Goal: Find specific page/section: Find specific page/section

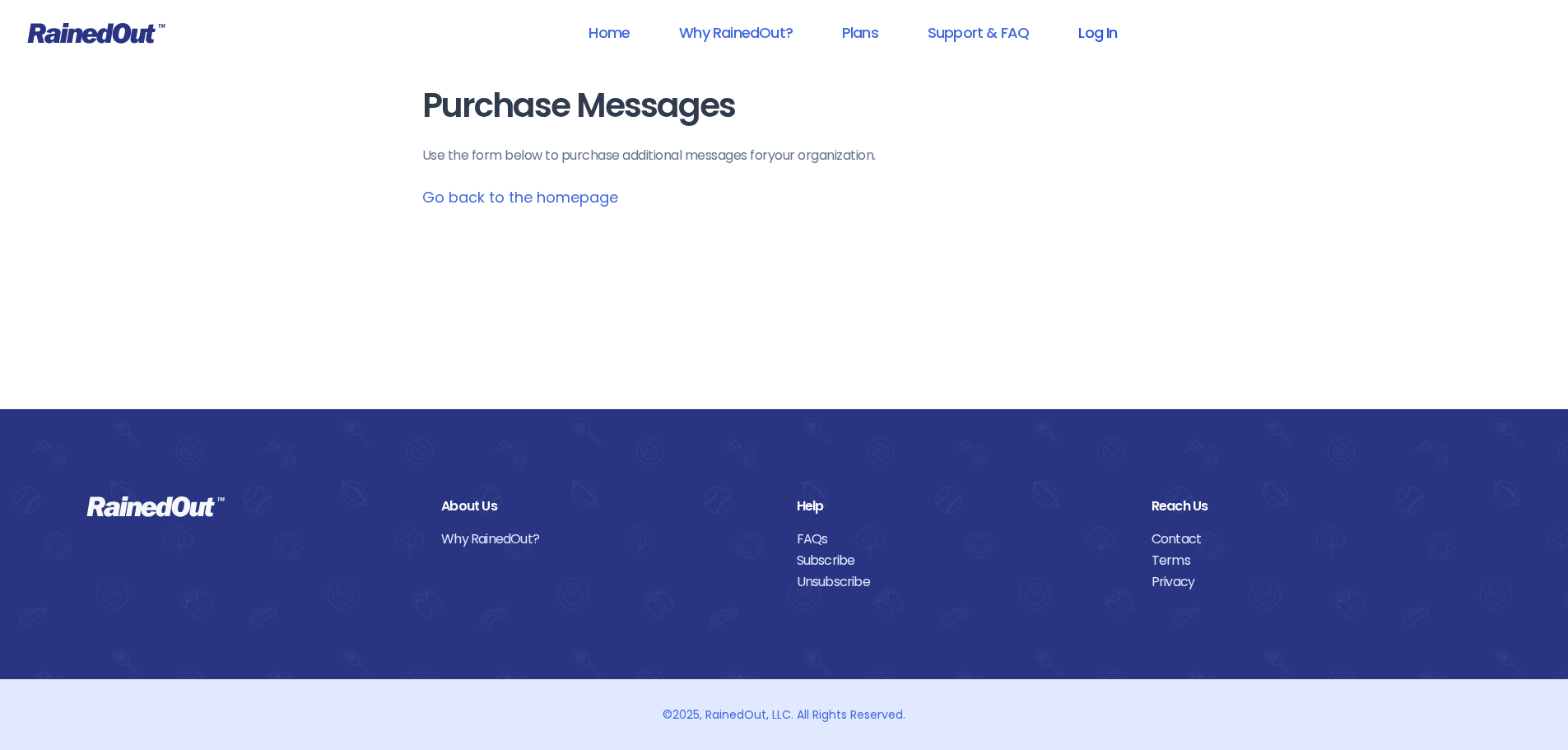
click at [1109, 35] on link "Log In" at bounding box center [1098, 33] width 82 height 37
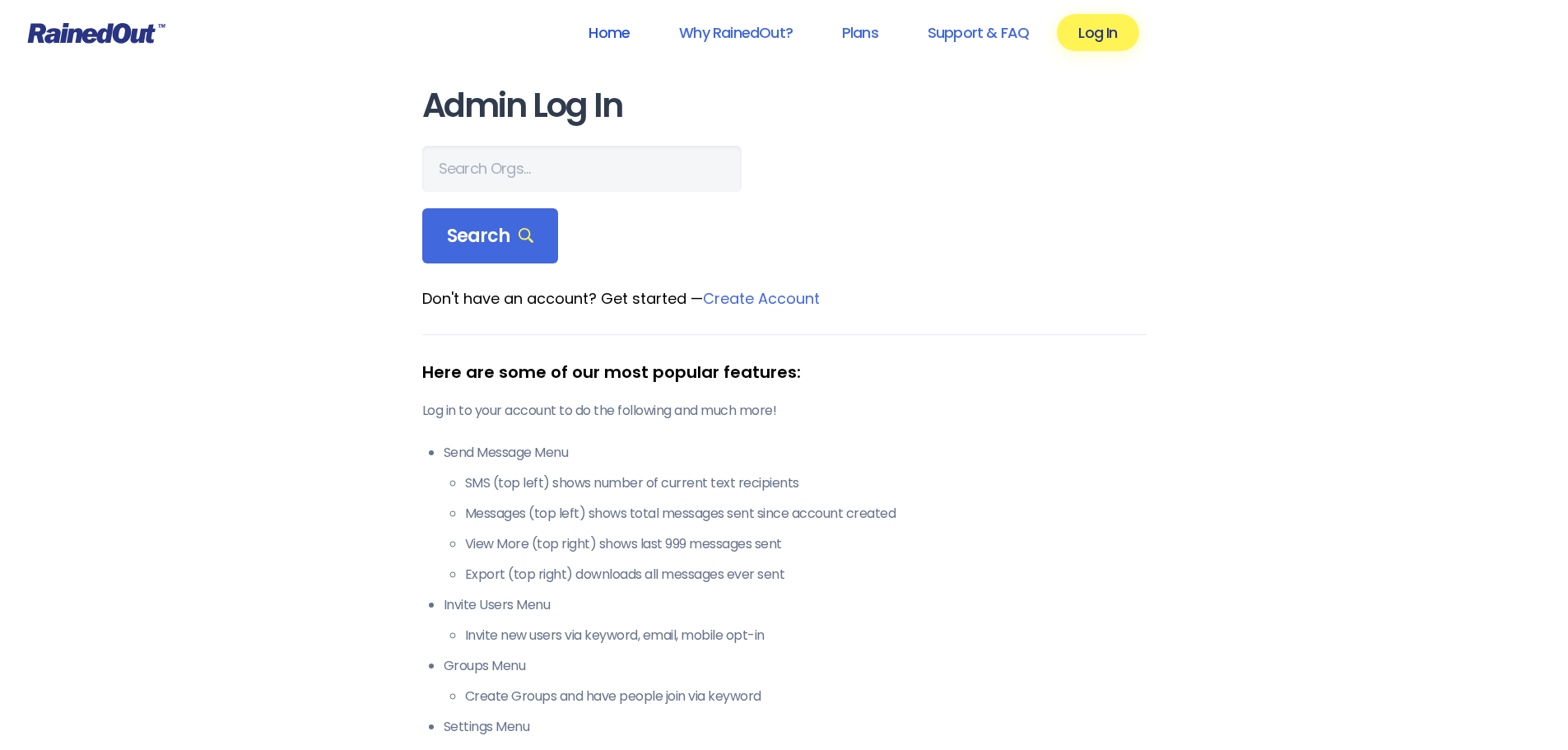
click at [618, 37] on link "Home" at bounding box center [609, 33] width 84 height 37
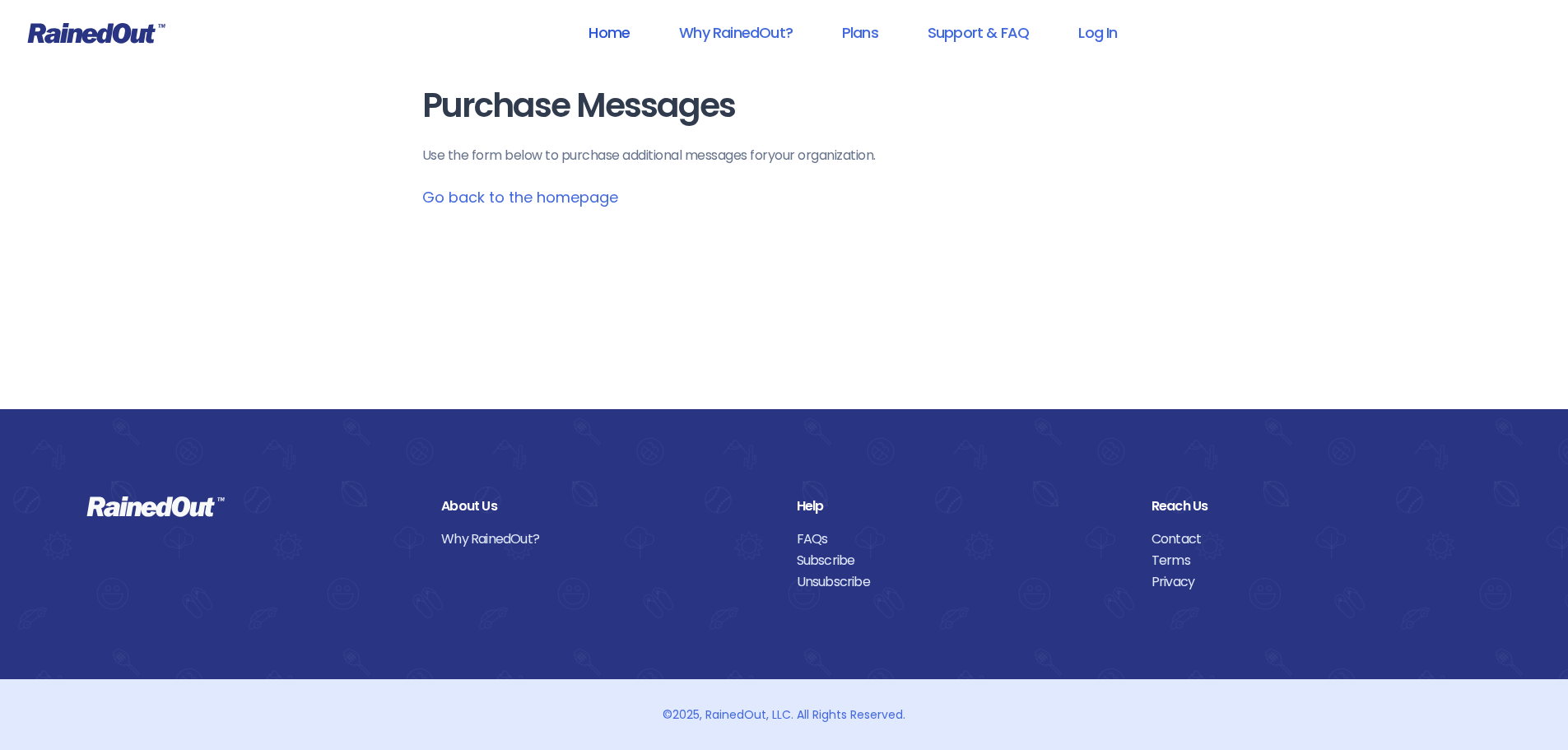
click at [615, 32] on link "Home" at bounding box center [609, 33] width 84 height 37
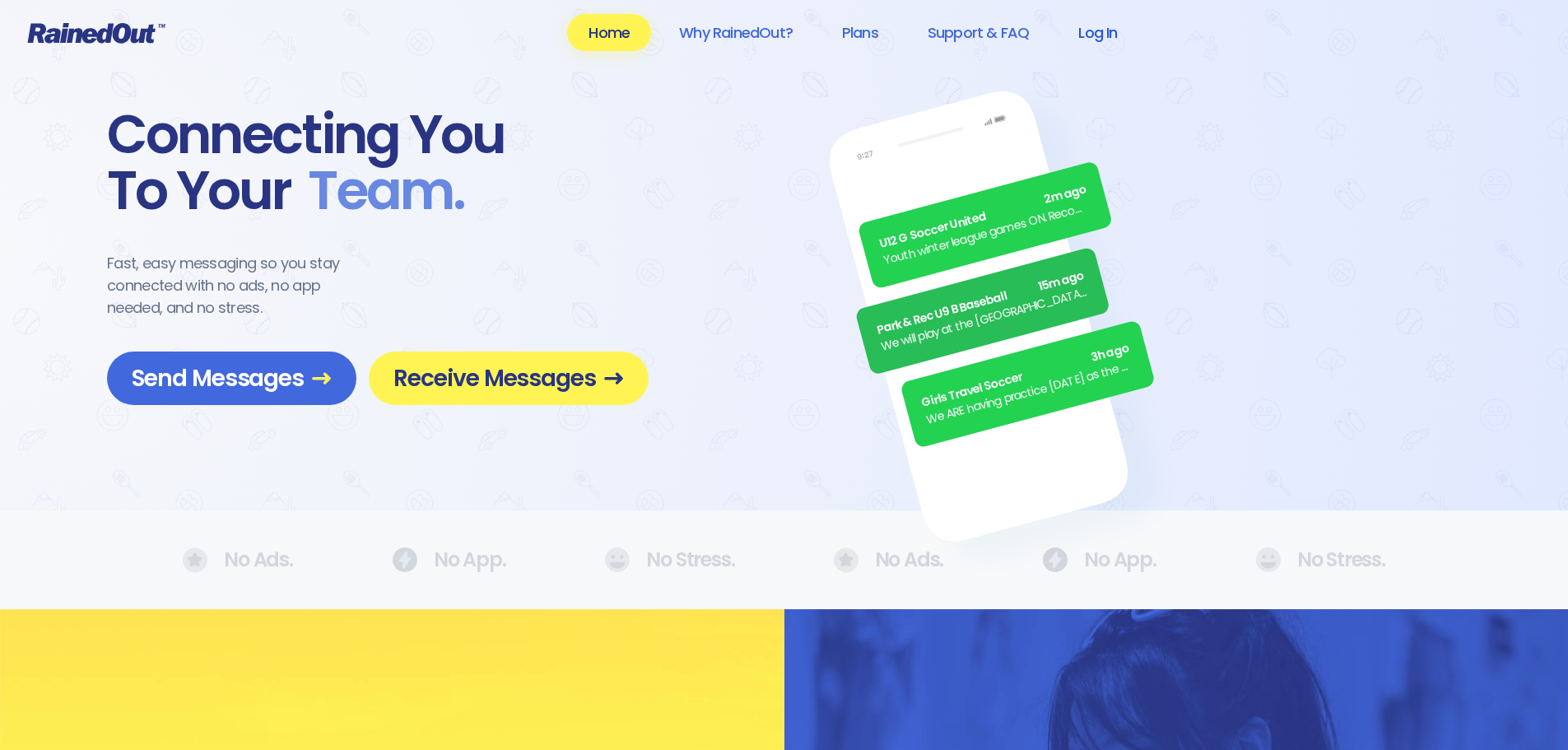
click at [1094, 33] on link "Log In" at bounding box center [1098, 33] width 82 height 37
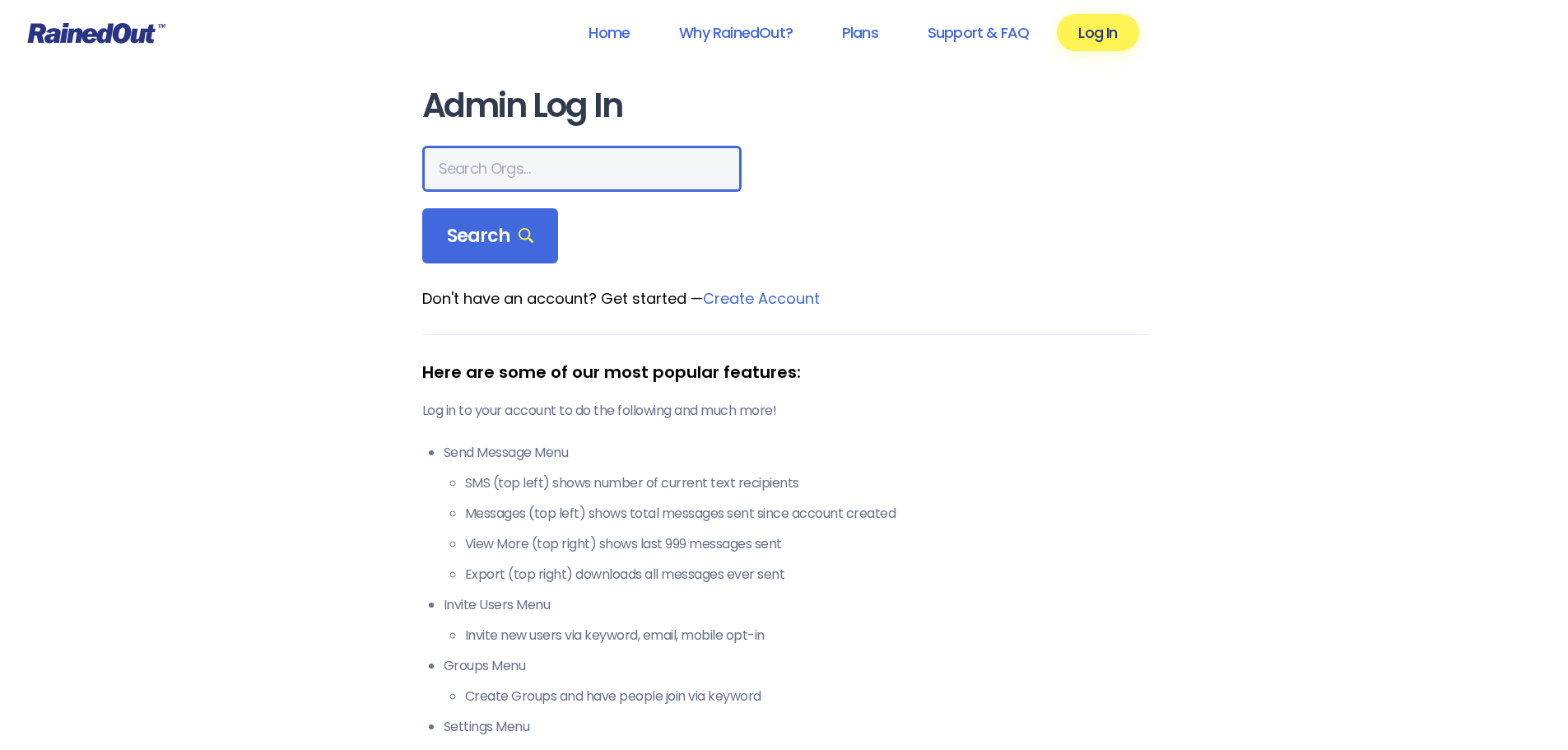
click at [535, 171] on input "text" at bounding box center [582, 169] width 320 height 46
type input "[GEOGRAPHIC_DATA]"
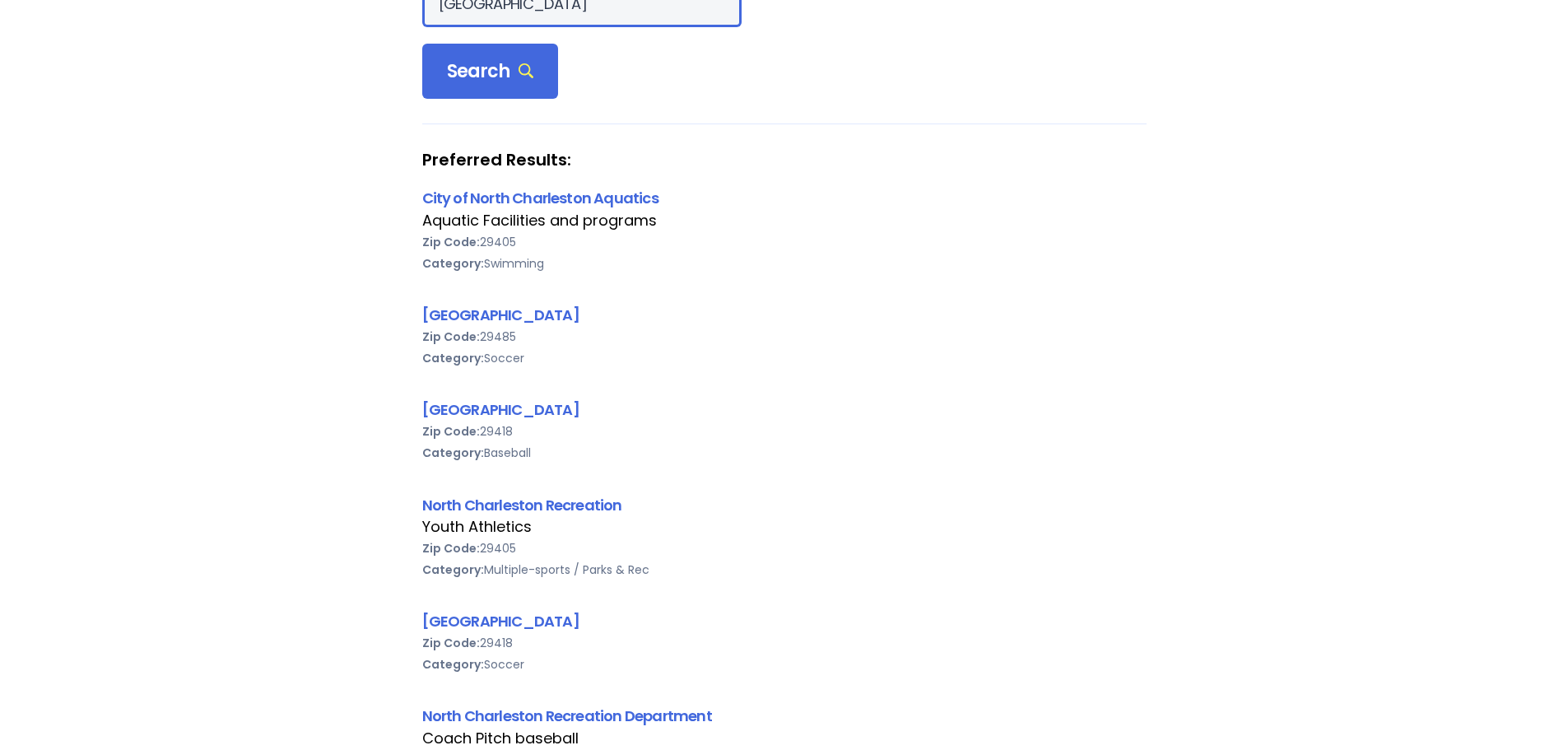
scroll to position [83, 0]
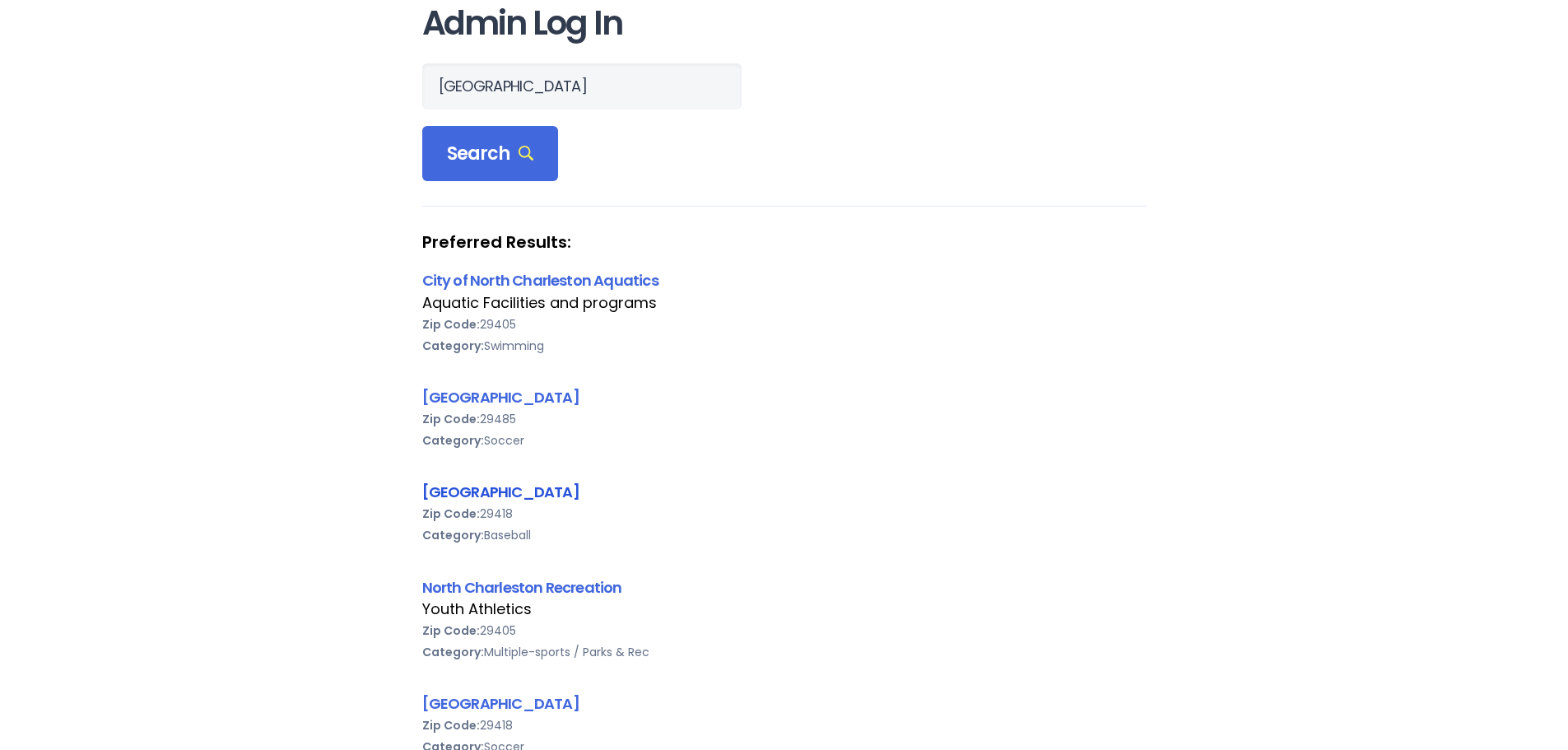
click at [520, 495] on link "[GEOGRAPHIC_DATA]" at bounding box center [501, 491] width 157 height 21
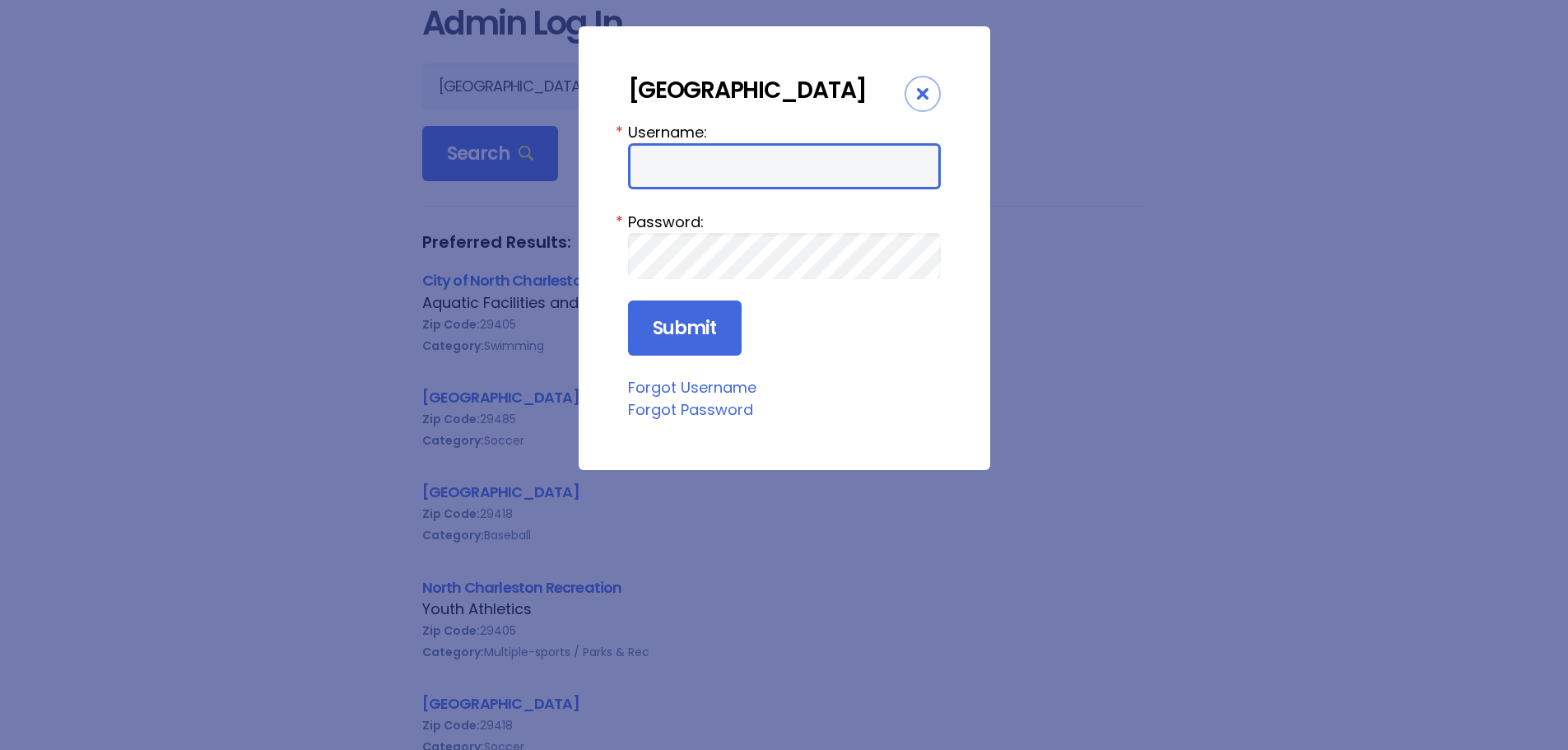
click at [724, 189] on input "Username:" at bounding box center [784, 166] width 313 height 46
click at [917, 91] on icon "Close" at bounding box center [923, 94] width 12 height 12
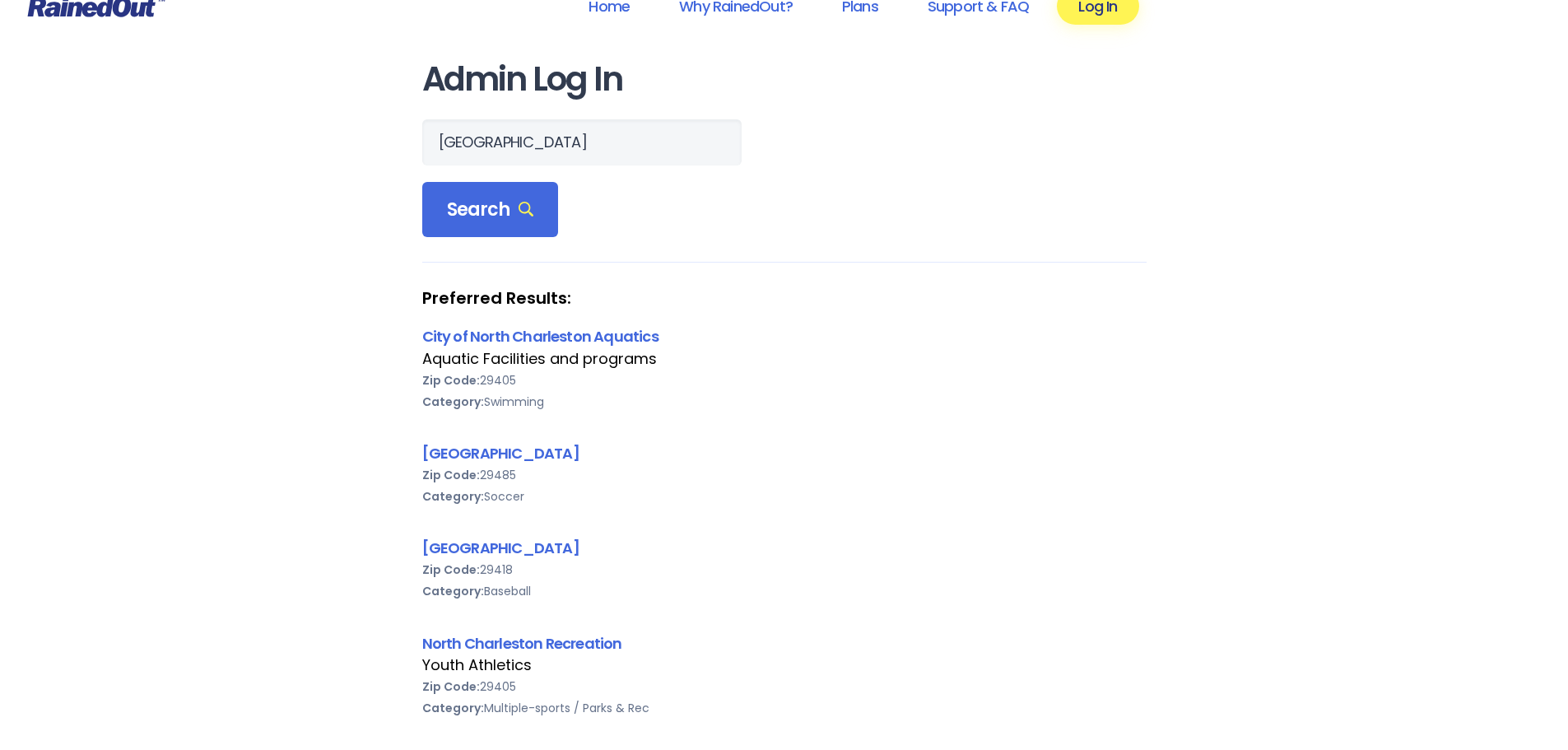
scroll to position [0, 0]
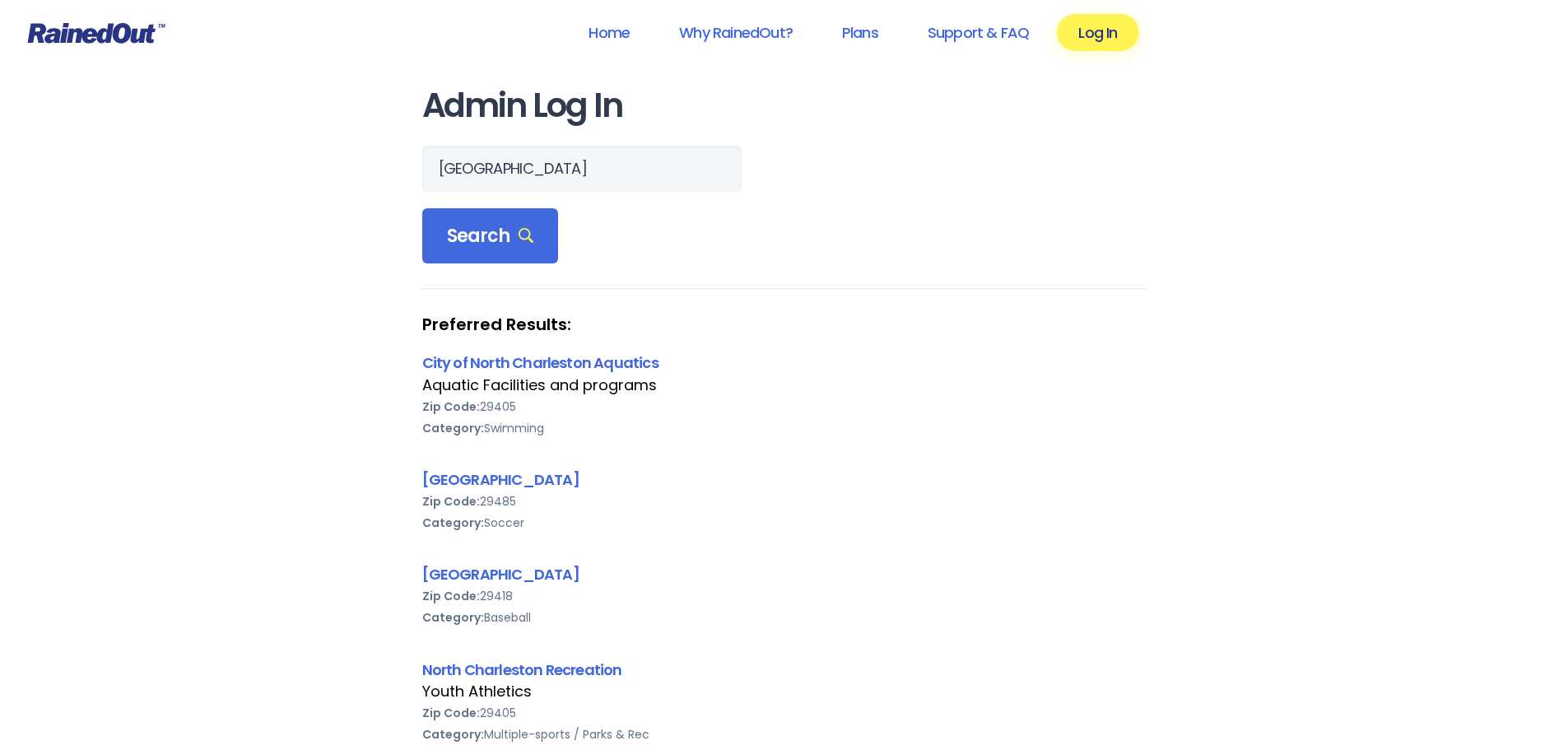
click at [71, 35] on icon at bounding box center [97, 33] width 138 height 21
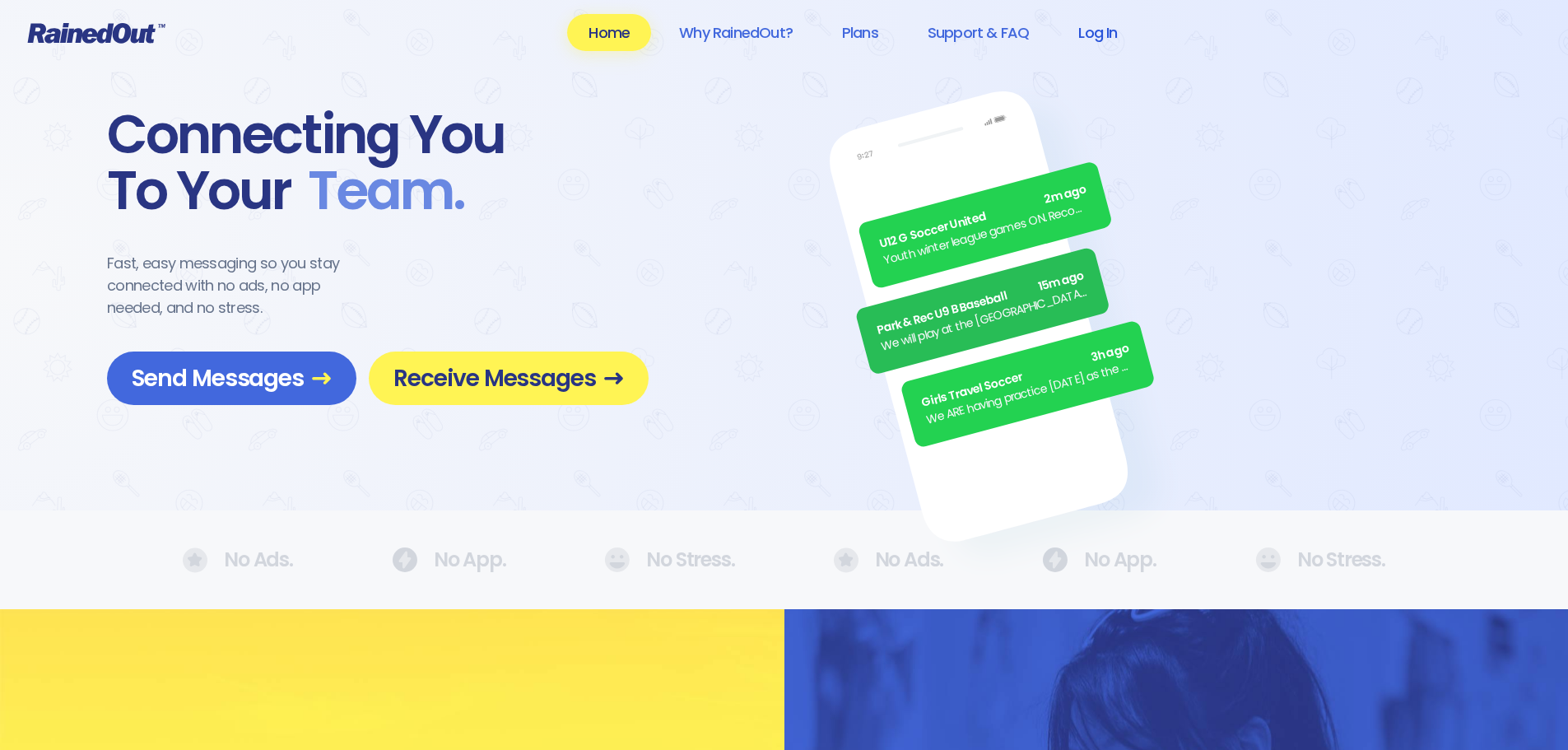
click at [1090, 27] on link "Log In" at bounding box center [1098, 33] width 82 height 37
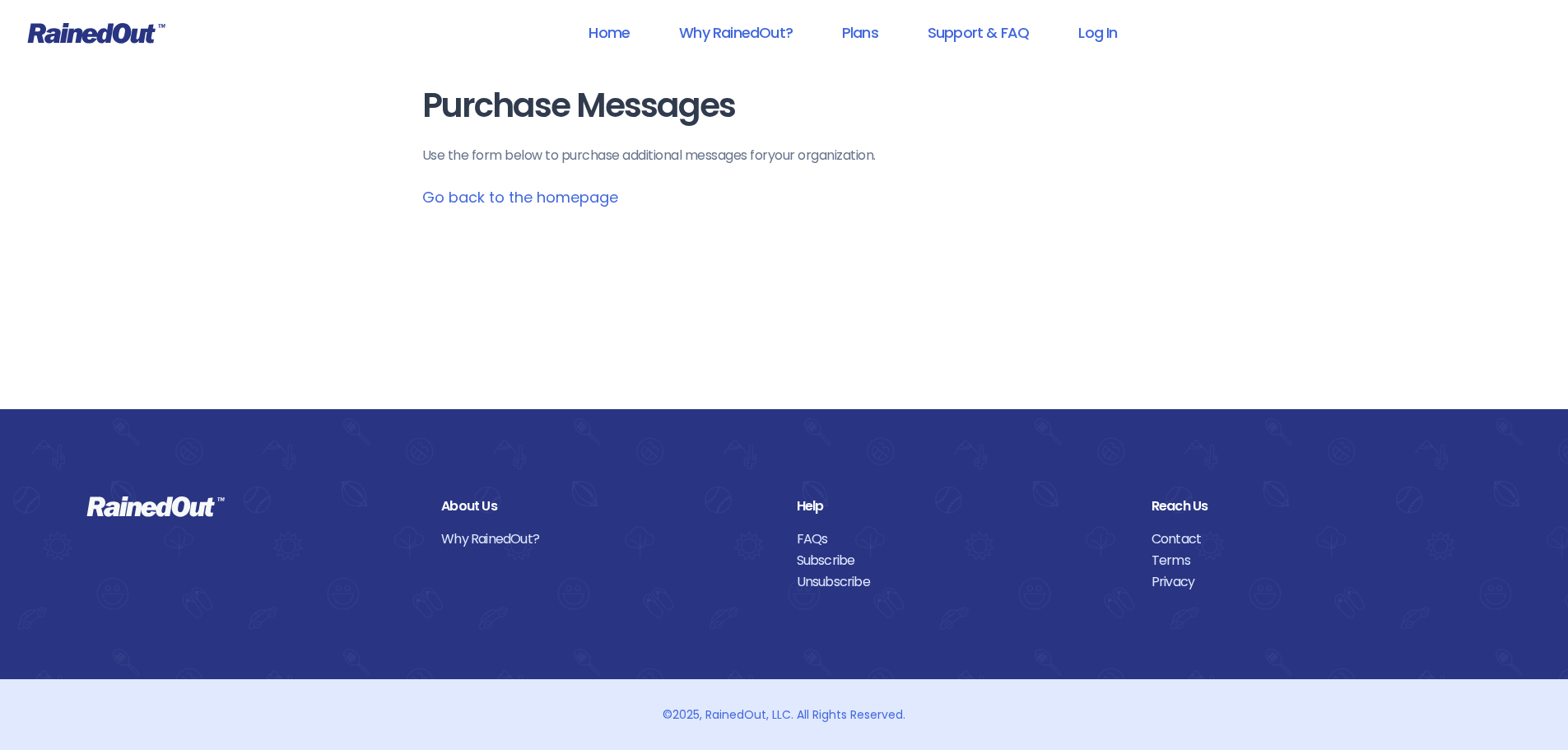
drag, startPoint x: 0, startPoint y: 0, endPoint x: 563, endPoint y: 198, distance: 596.8
click at [563, 198] on link "Go back to the homepage" at bounding box center [520, 197] width 196 height 21
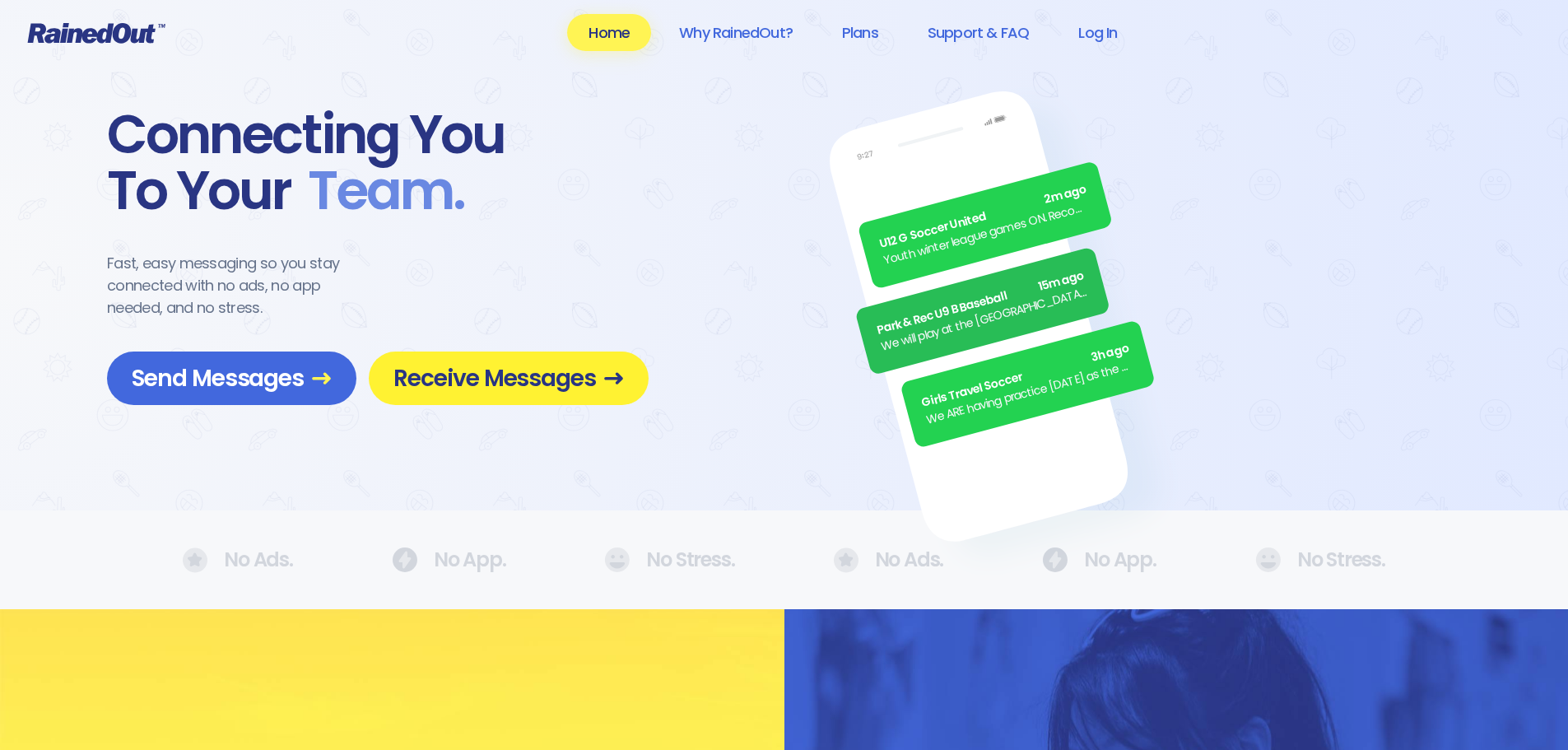
click at [532, 386] on span "Receive Messages" at bounding box center [509, 378] width 230 height 29
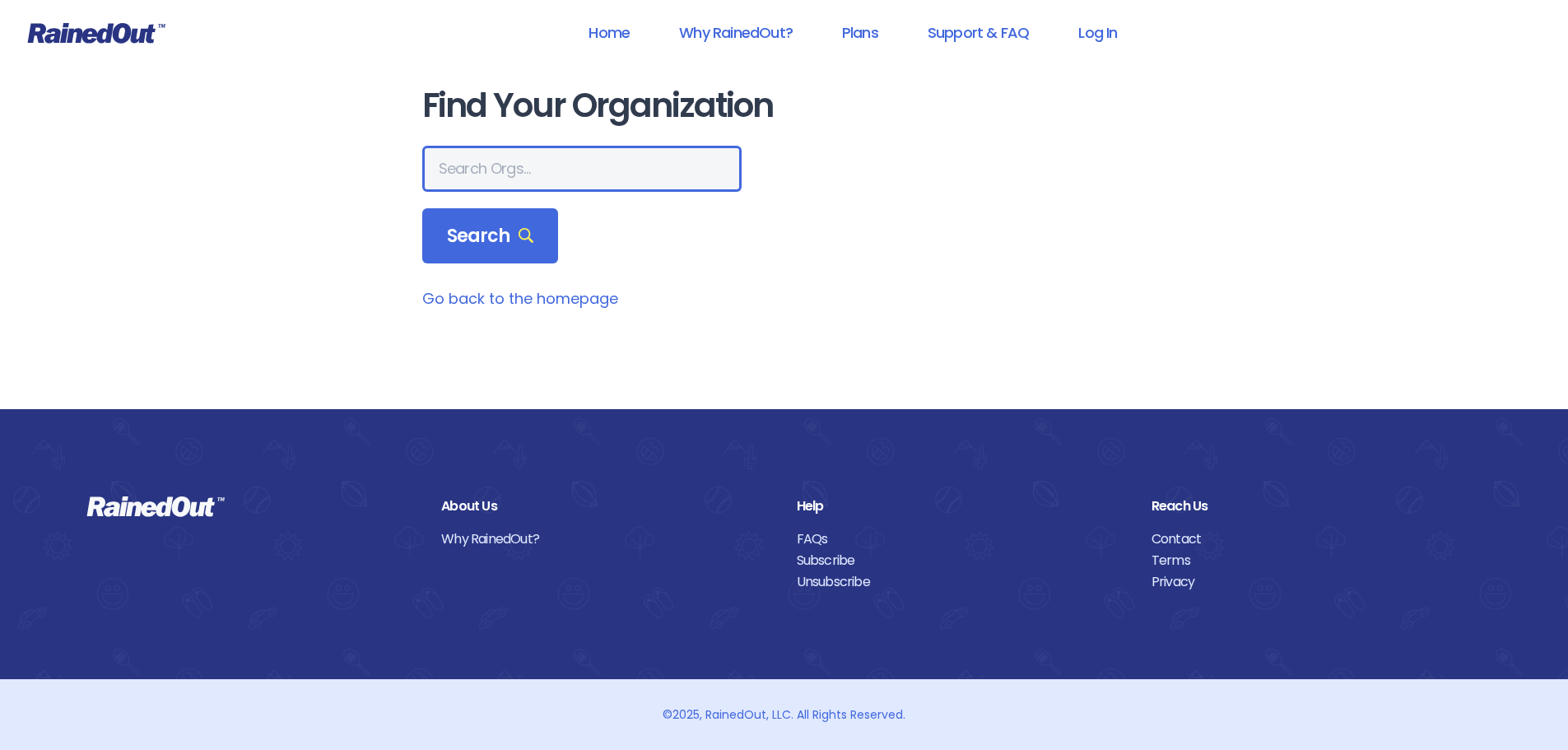
click at [520, 177] on input "text" at bounding box center [582, 169] width 320 height 46
type input "north charleston rec"
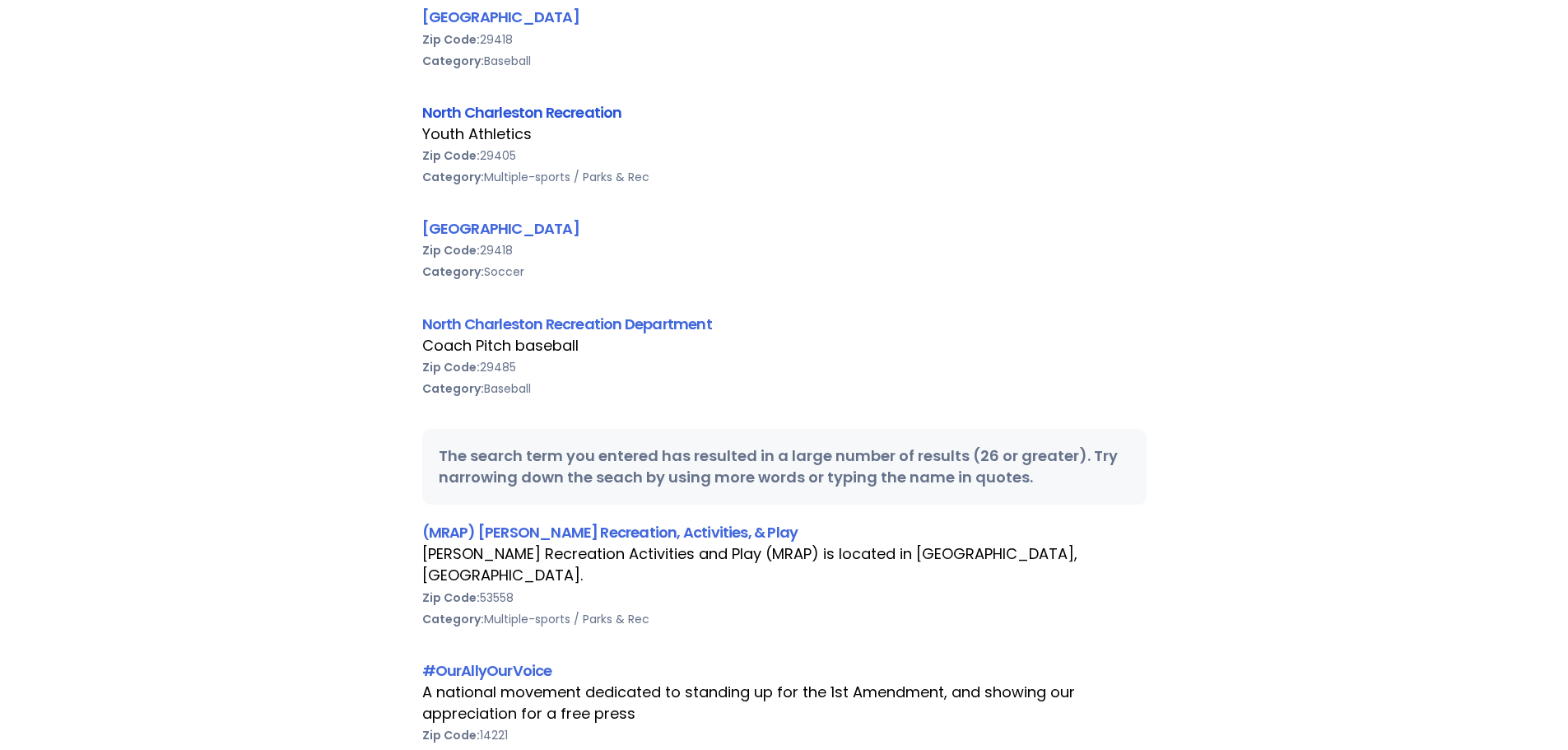
scroll to position [411, 0]
